Goal: Transaction & Acquisition: Purchase product/service

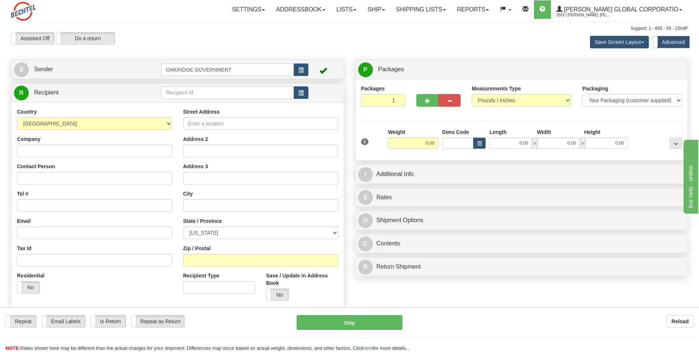
drag, startPoint x: 501, startPoint y: 105, endPoint x: 462, endPoint y: 61, distance: 59.0
click at [462, 61] on div "P Packages 1 Packages - Weight: 0.00 Lbs Shipment Level Shipm. Package Level Pa…" at bounding box center [522, 69] width 332 height 19
click at [408, 48] on div "Save Screen Layout Save Layout Reset to Default Standard Advanced" at bounding box center [550, 42] width 287 height 20
click at [390, 7] on link "Ship" at bounding box center [376, 9] width 28 height 18
click at [365, 28] on span "Ship Screen" at bounding box center [353, 26] width 28 height 6
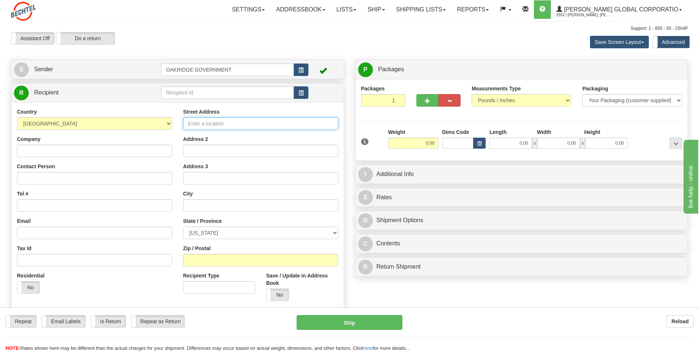
click at [248, 125] on input "Street Address" at bounding box center [260, 123] width 155 height 13
click at [202, 121] on input "Street Address" at bounding box center [260, 123] width 155 height 13
type input "[STREET_ADDRESS]"
click at [199, 150] on input "Address 2" at bounding box center [260, 150] width 155 height 13
type input "Suite 110"
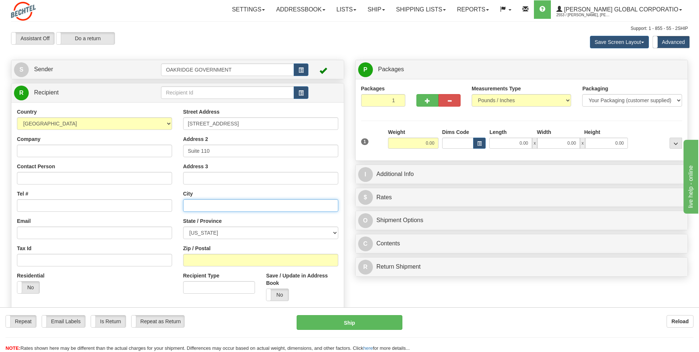
click at [199, 203] on input "text" at bounding box center [260, 205] width 155 height 13
type input "Reston"
select select "VA"
type input "20190"
click at [46, 146] on input "Company" at bounding box center [94, 150] width 155 height 13
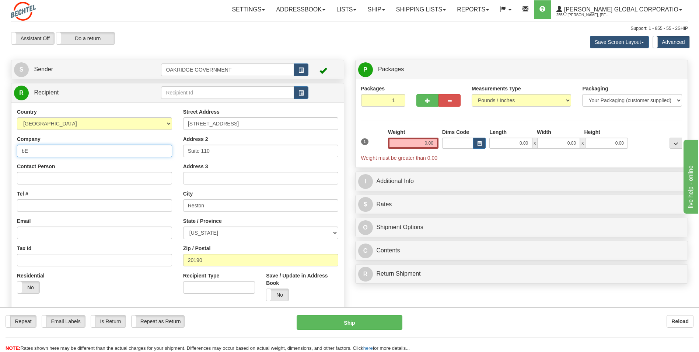
type input "b"
type input "[PERSON_NAME] Global Corporation"
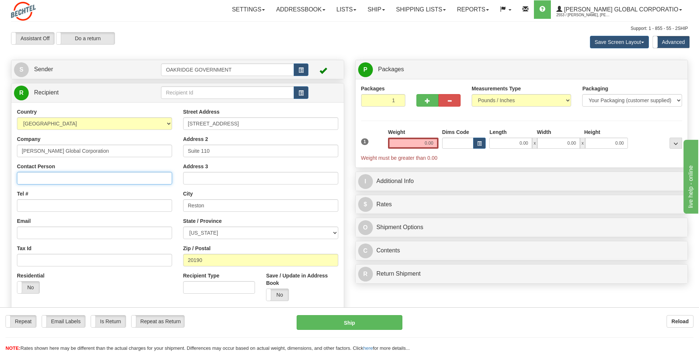
click at [41, 179] on input "Contact Person" at bounding box center [94, 178] width 155 height 13
type input "r"
type input "[PERSON_NAME]"
type input "573926593"
click at [70, 222] on div "Email" at bounding box center [94, 228] width 155 height 22
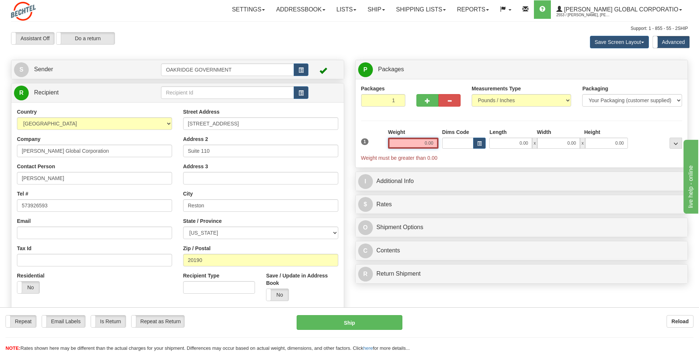
click at [409, 142] on input "0.00" at bounding box center [413, 142] width 50 height 11
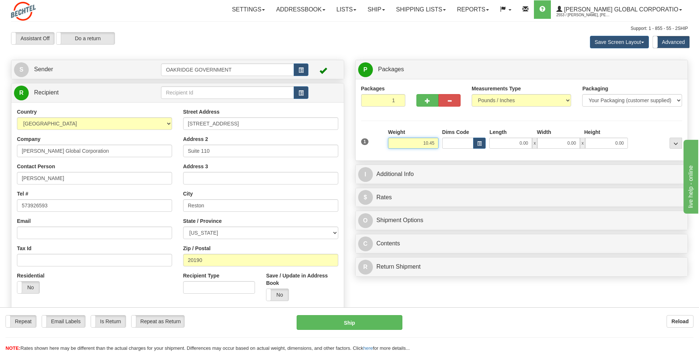
type input "10.45"
click at [510, 139] on input "0.00" at bounding box center [510, 142] width 43 height 11
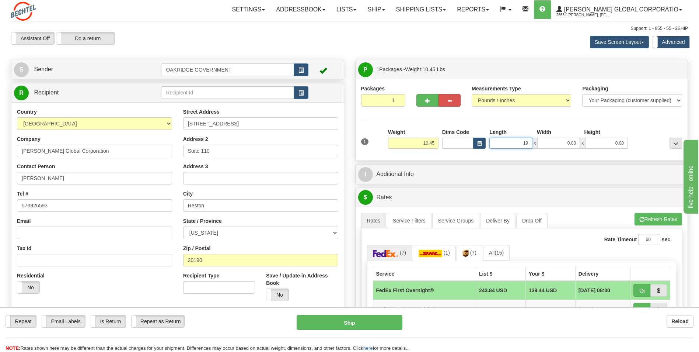
type input "19.00"
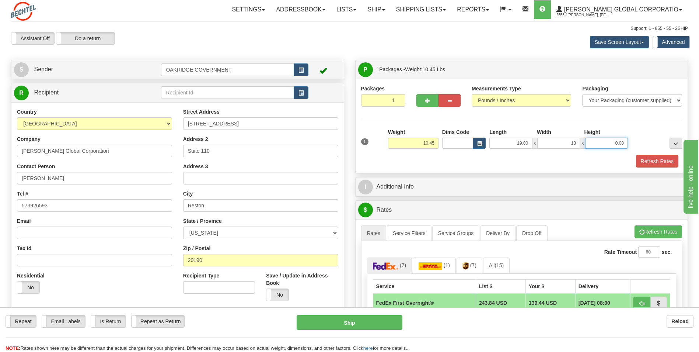
type input "13.00"
type input "3.00"
click at [447, 160] on div "Refresh Rates" at bounding box center [521, 161] width 325 height 13
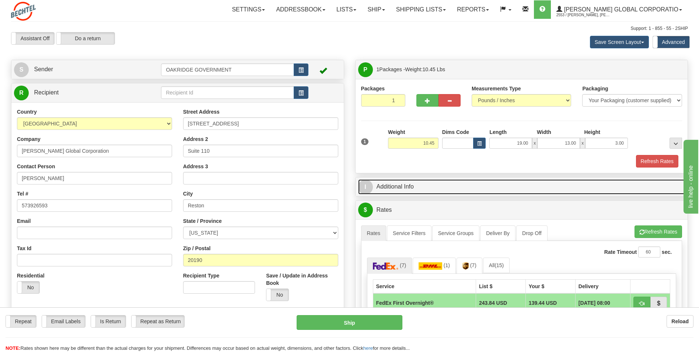
click at [466, 187] on link "I Additional Info" at bounding box center [521, 186] width 327 height 15
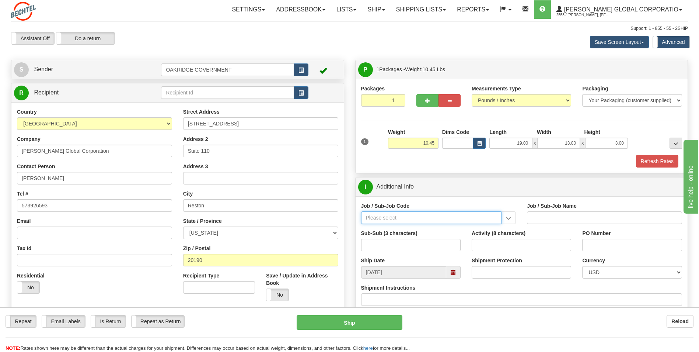
click at [392, 217] on input "Job / Sub-Job Code" at bounding box center [431, 217] width 141 height 13
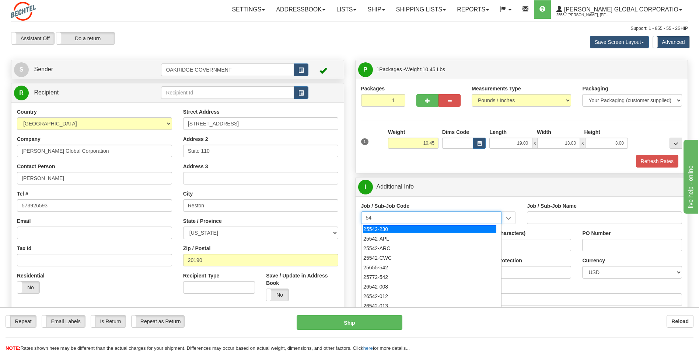
type input "5"
click at [381, 229] on div "55245-000" at bounding box center [429, 229] width 133 height 8
type input "55245-000"
type input "SHARED SERVICES ALLOCATION (2) - SHARED SERVICES A"
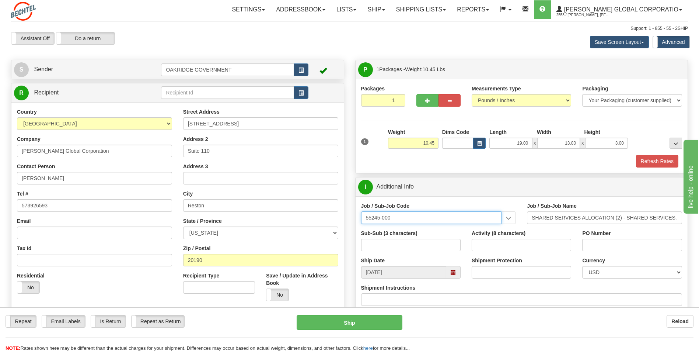
click at [425, 220] on input "55245-000" at bounding box center [431, 217] width 141 height 13
type input "5"
click at [432, 213] on input "Job / Sub-Job Code" at bounding box center [431, 217] width 141 height 13
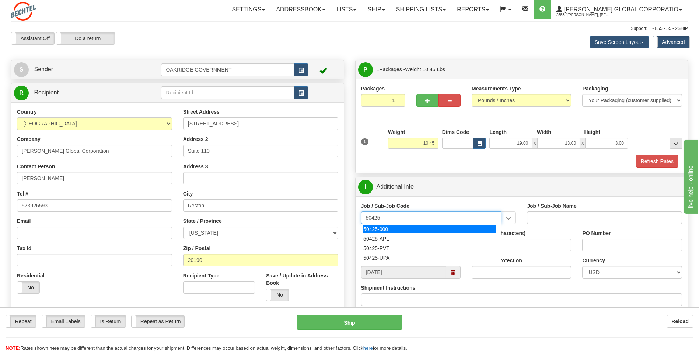
click at [420, 227] on div "50425-000" at bounding box center [429, 229] width 133 height 8
type input "50425-000"
type input "FACILITIES [GEOGRAPHIC_DATA]. - FACILITIES [GEOGRAPHIC_DATA] O"
type input "50425-000"
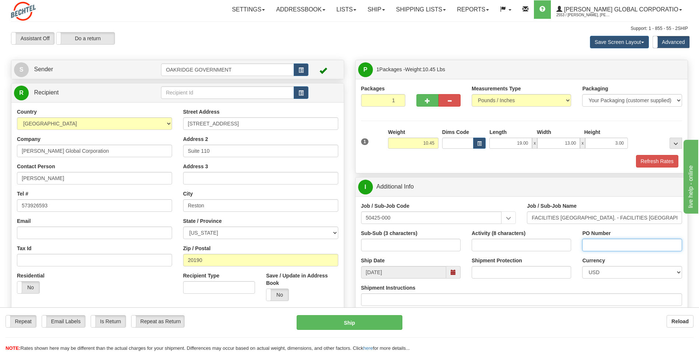
click at [592, 241] on input "PO Number" at bounding box center [632, 244] width 100 height 13
type input "m"
type input "MSS"
click at [534, 271] on input "Shipment Protection" at bounding box center [522, 272] width 100 height 13
type input "1500"
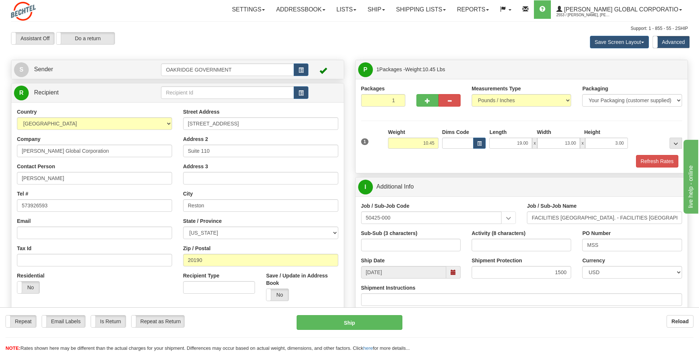
click at [459, 253] on div "Sub-Sub (3 characters)" at bounding box center [411, 242] width 111 height 27
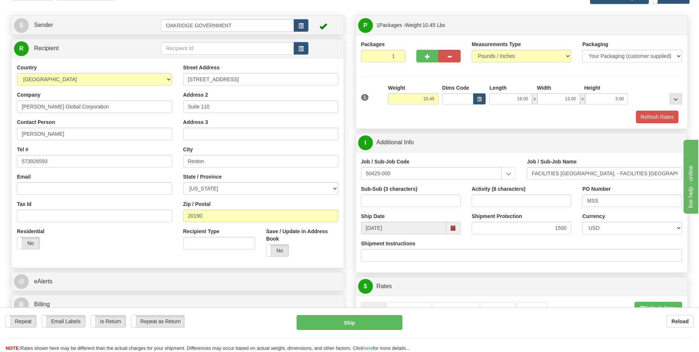
scroll to position [111, 0]
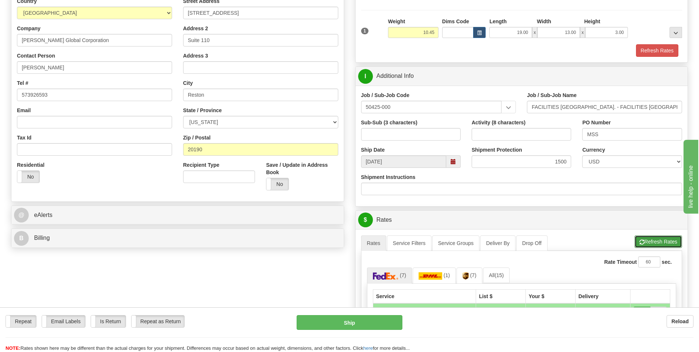
click at [664, 236] on button "Refresh Rates" at bounding box center [659, 241] width 48 height 13
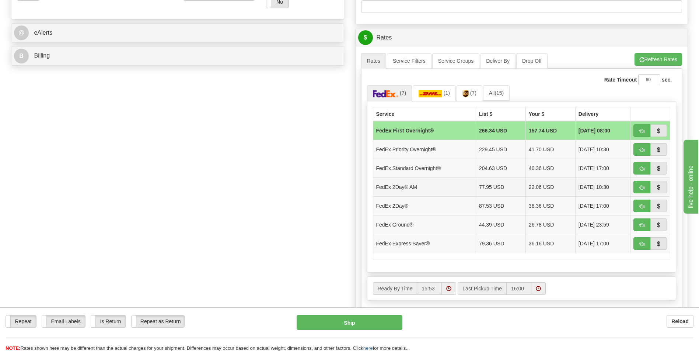
scroll to position [295, 0]
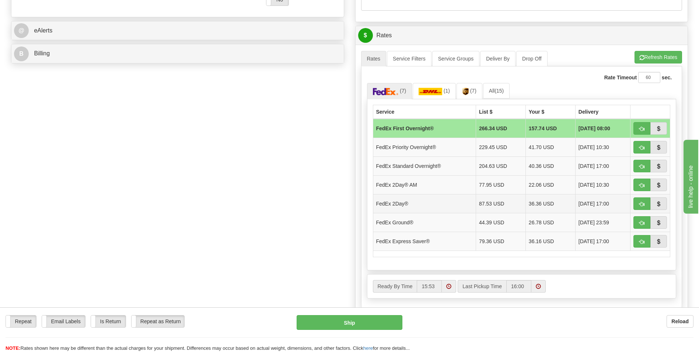
click at [407, 206] on td "FedEx 2Day®" at bounding box center [424, 203] width 103 height 19
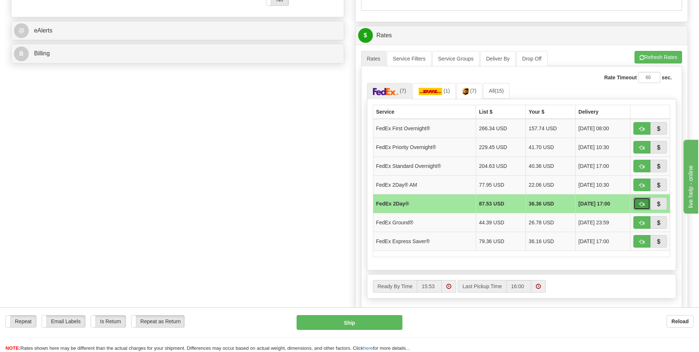
click at [643, 202] on span "button" at bounding box center [641, 204] width 5 height 5
type input "03"
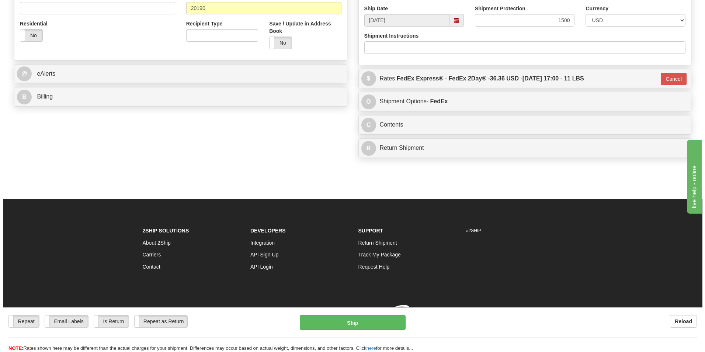
scroll to position [262, 0]
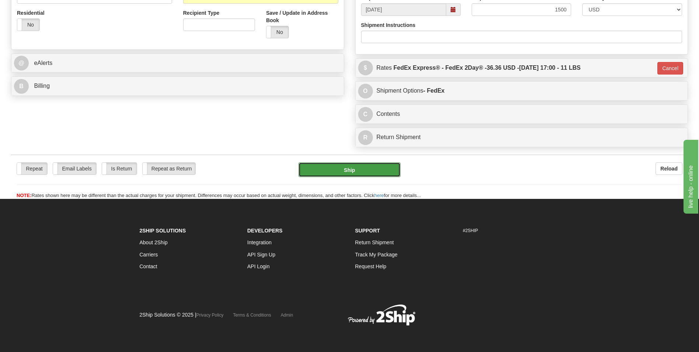
click at [336, 166] on button "Ship" at bounding box center [350, 169] width 102 height 15
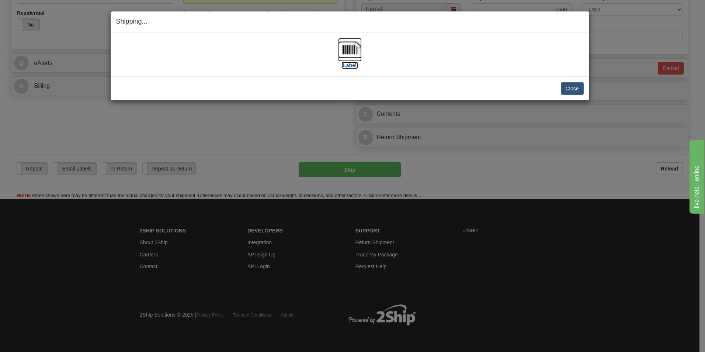
click at [348, 66] on label "[Label]" at bounding box center [349, 65] width 17 height 7
click at [351, 66] on label "[Label]" at bounding box center [349, 65] width 17 height 7
